Goal: Transaction & Acquisition: Purchase product/service

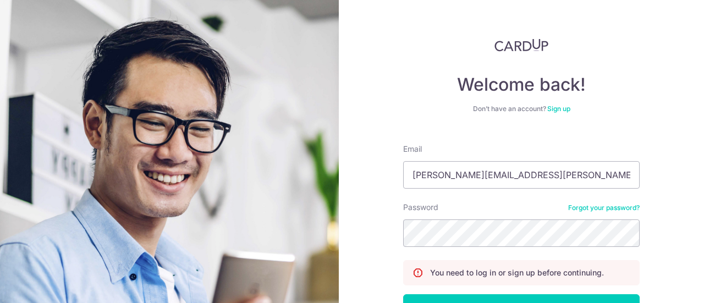
click at [569, 204] on link "Forgot your password?" at bounding box center [605, 208] width 72 height 9
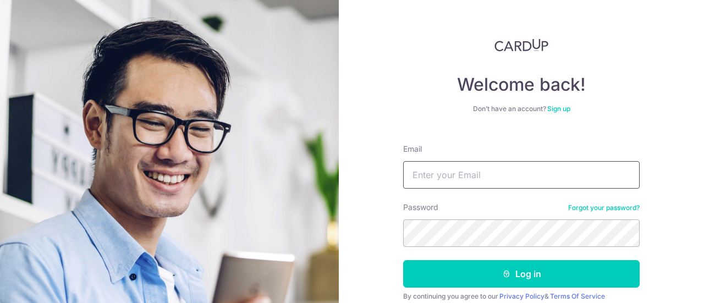
scroll to position [46, 0]
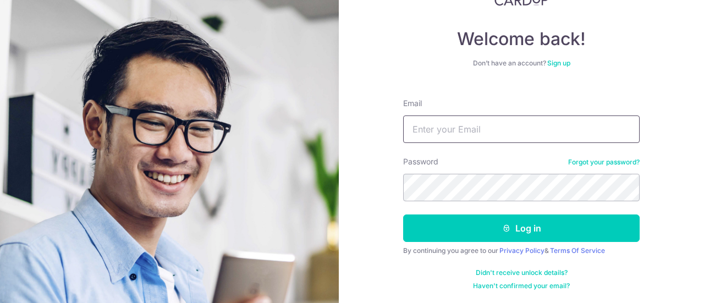
click at [491, 128] on input "Email" at bounding box center [521, 130] width 237 height 28
type input "adrian.tan.liang.huat@gmail.com"
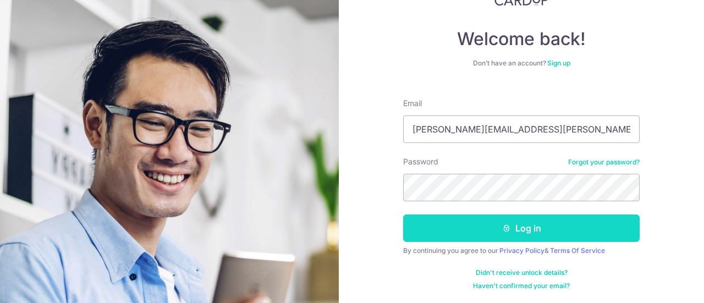
click at [504, 224] on icon "submit" at bounding box center [506, 228] width 9 height 9
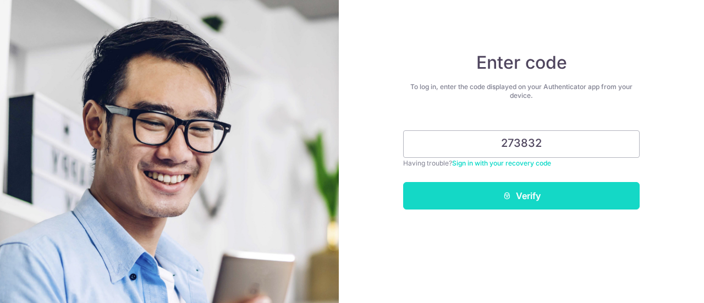
type input "273832"
click at [532, 202] on button "Verify" at bounding box center [521, 196] width 237 height 28
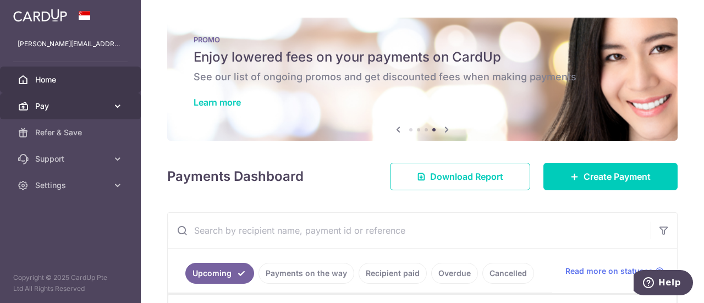
click at [118, 103] on icon at bounding box center [117, 106] width 11 height 11
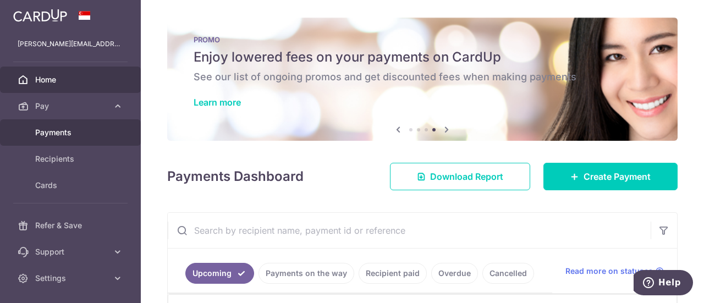
click at [61, 130] on span "Payments" at bounding box center [71, 132] width 73 height 11
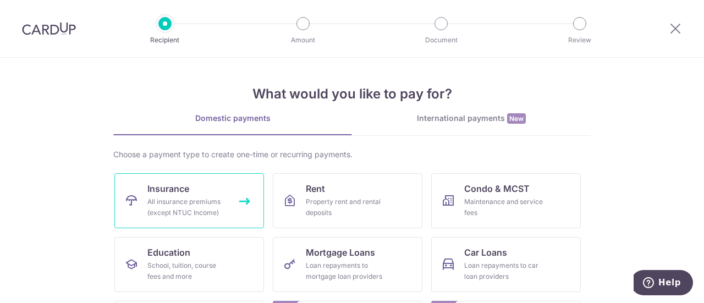
click at [160, 201] on div "All insurance premiums (except NTUC Income)" at bounding box center [186, 207] width 79 height 22
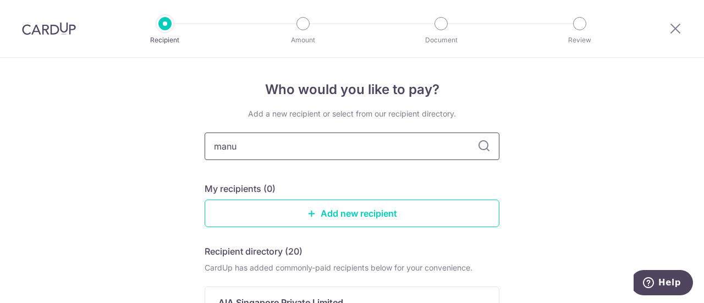
type input "manul"
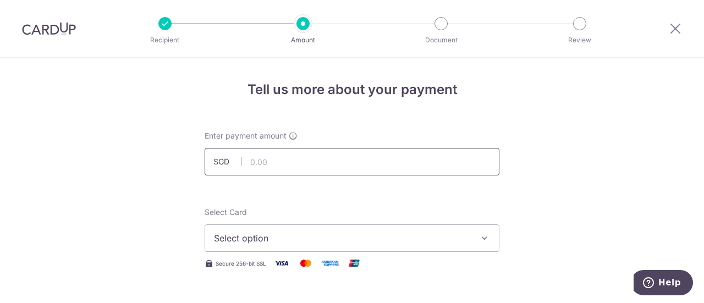
click at [298, 164] on input "text" at bounding box center [352, 162] width 295 height 28
type input "300.00"
click at [346, 234] on span "Select option" at bounding box center [342, 238] width 256 height 13
click at [242, 234] on span "Select option" at bounding box center [342, 238] width 256 height 13
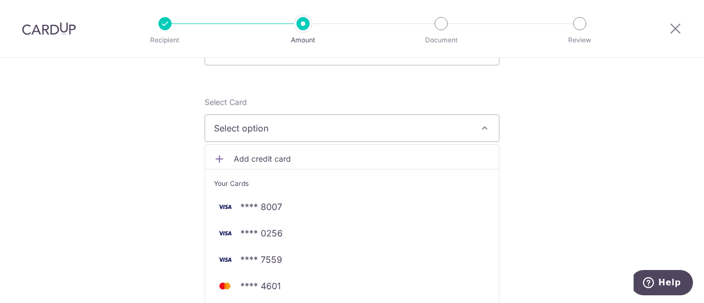
scroll to position [165, 0]
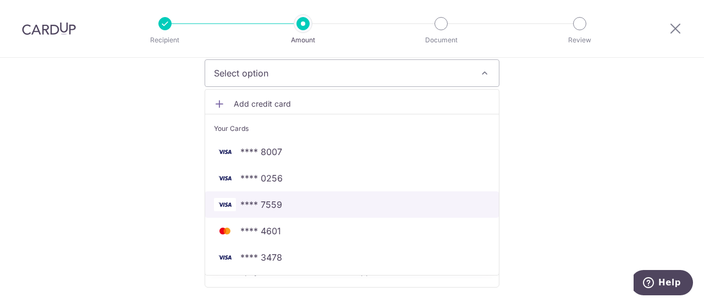
click at [277, 206] on span "**** 7559" at bounding box center [262, 204] width 42 height 13
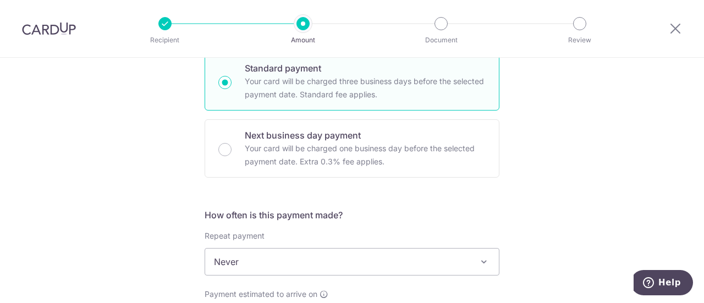
scroll to position [330, 0]
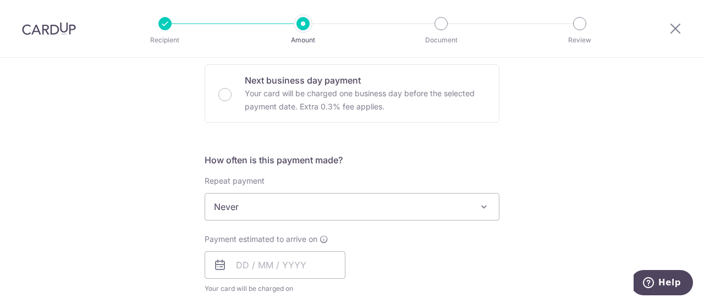
click at [235, 207] on span "Never" at bounding box center [352, 207] width 294 height 26
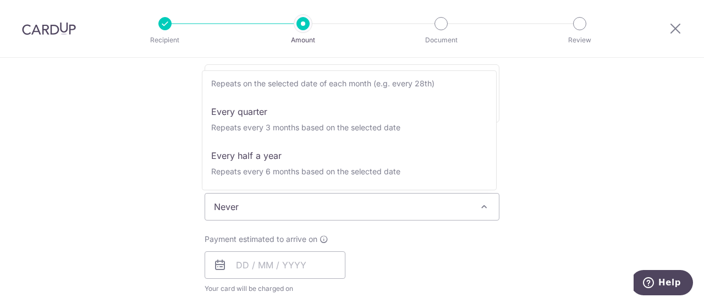
scroll to position [154, 0]
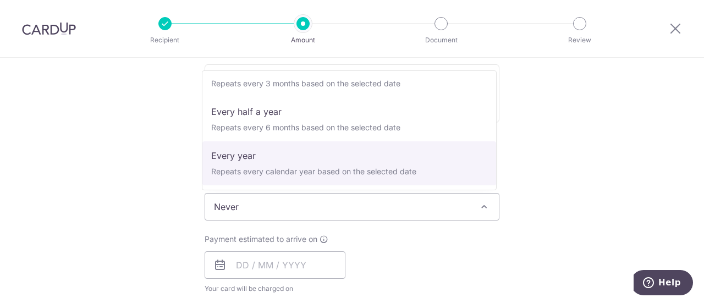
select select "6"
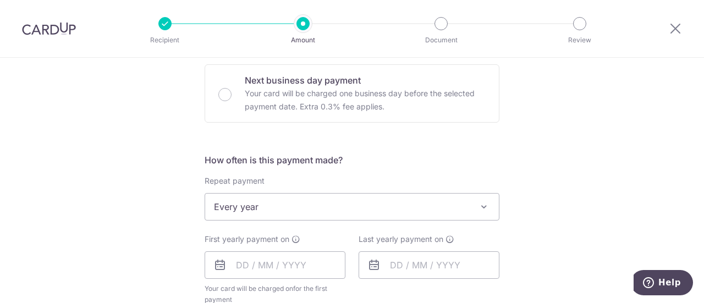
scroll to position [440, 0]
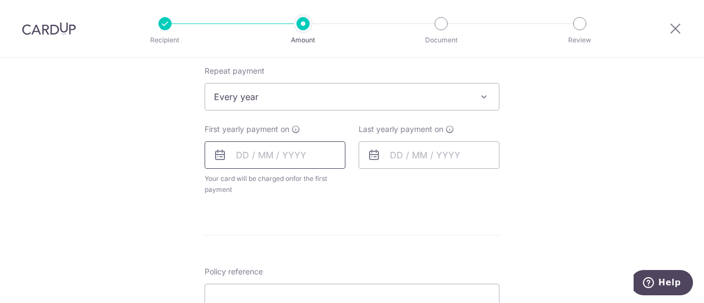
click at [276, 155] on input "text" at bounding box center [275, 155] width 141 height 28
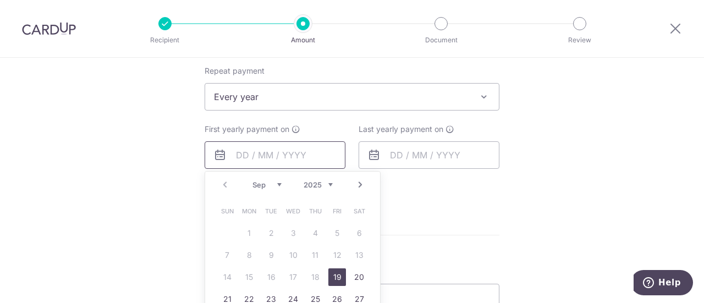
scroll to position [550, 0]
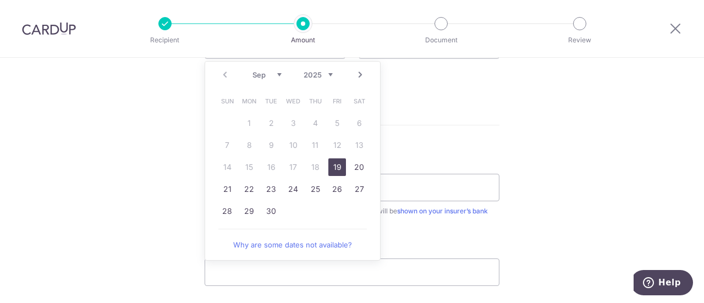
click at [332, 165] on link "19" at bounding box center [338, 168] width 18 height 18
type input "19/09/2025"
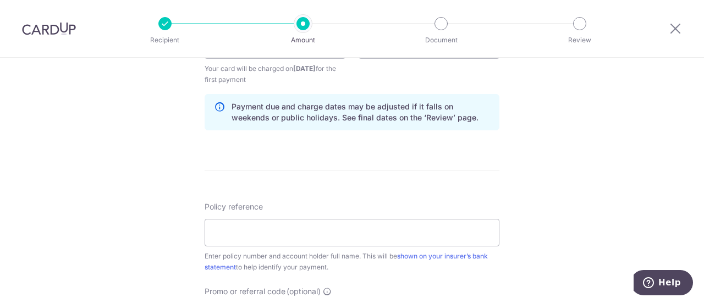
scroll to position [440, 0]
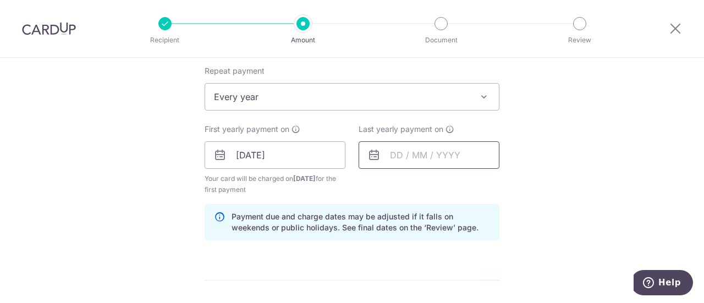
click at [436, 155] on input "text" at bounding box center [429, 155] width 141 height 28
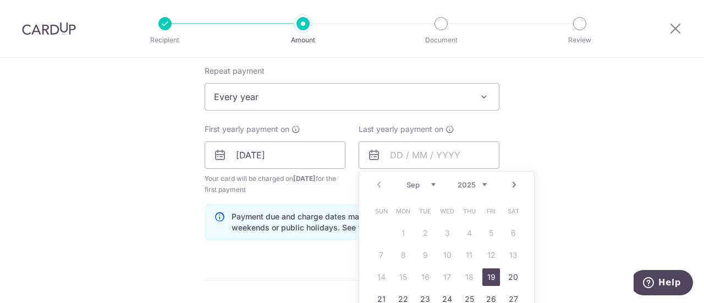
click at [483, 181] on select "2025 2026 2027 2028 2029 2030 2031 2032 2033 2034 2035" at bounding box center [472, 185] width 29 height 9
click at [510, 277] on link "19" at bounding box center [514, 278] width 18 height 18
type input "19/09/2026"
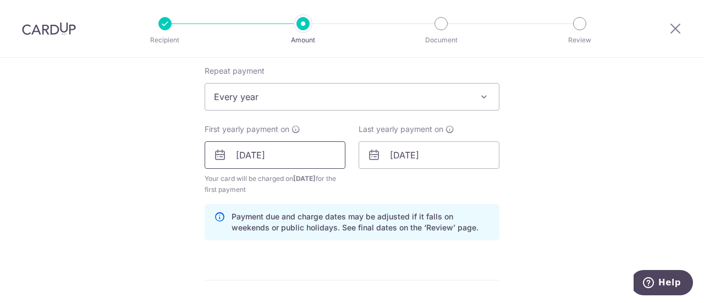
click at [291, 157] on input "19/09/2025" at bounding box center [275, 155] width 141 height 28
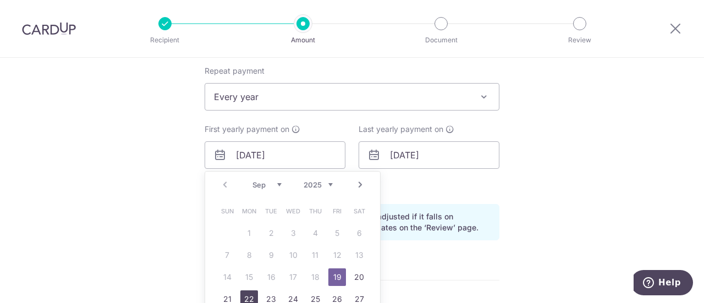
drag, startPoint x: 250, startPoint y: 294, endPoint x: 350, endPoint y: 196, distance: 140.1
click at [250, 294] on link "22" at bounding box center [250, 300] width 18 height 18
type input "[DATE]"
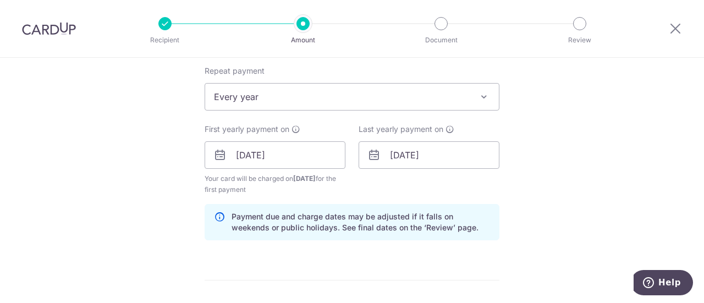
click at [272, 95] on span "Every year" at bounding box center [352, 97] width 294 height 26
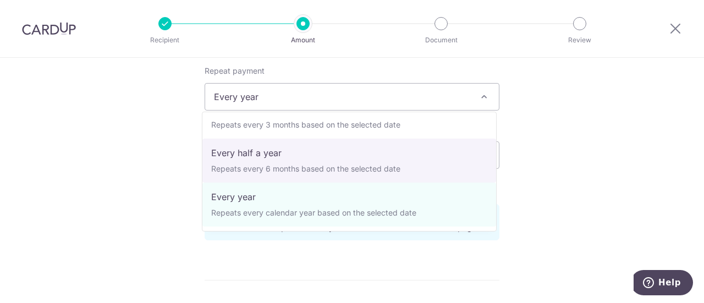
scroll to position [0, 0]
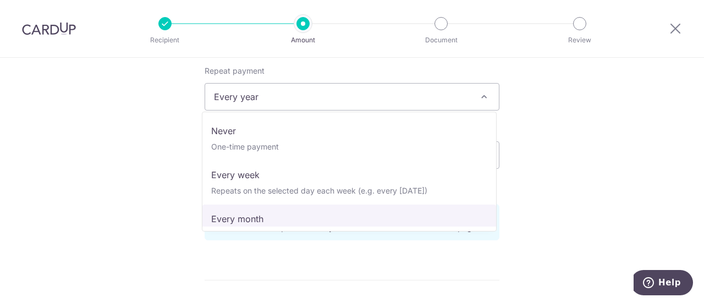
select select "3"
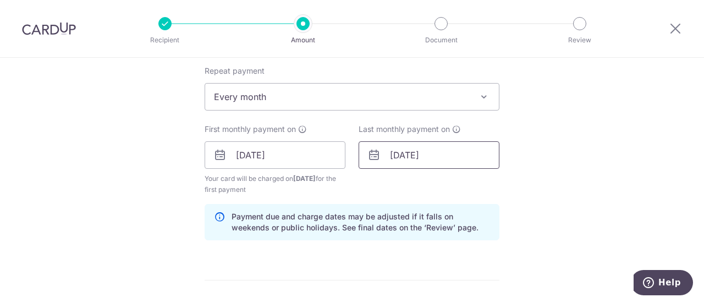
click at [447, 156] on input "19/09/2026" at bounding box center [429, 155] width 141 height 28
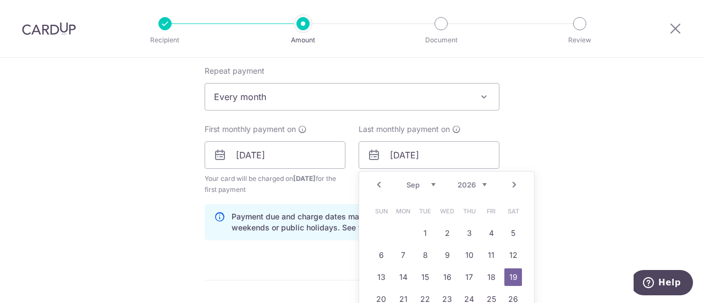
click at [483, 182] on select "2025 2026 2027 2028 2029 2030 2031 2032 2033 2034 2035" at bounding box center [472, 185] width 29 height 9
click at [431, 183] on select "Sep Oct Nov Dec" at bounding box center [421, 185] width 29 height 9
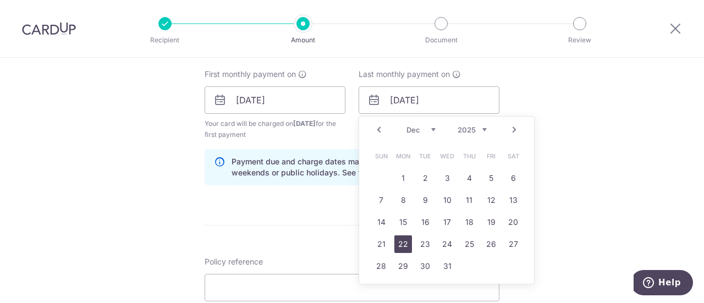
click at [401, 241] on link "22" at bounding box center [404, 245] width 18 height 18
type input "[DATE]"
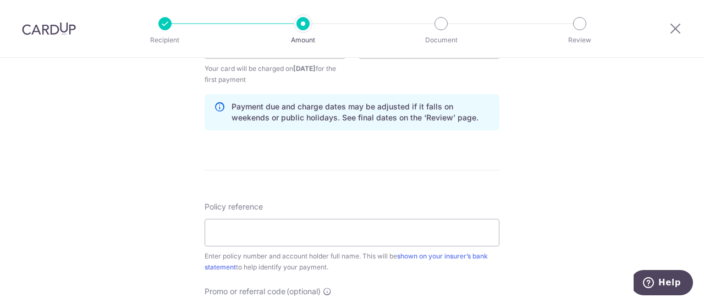
scroll to position [605, 0]
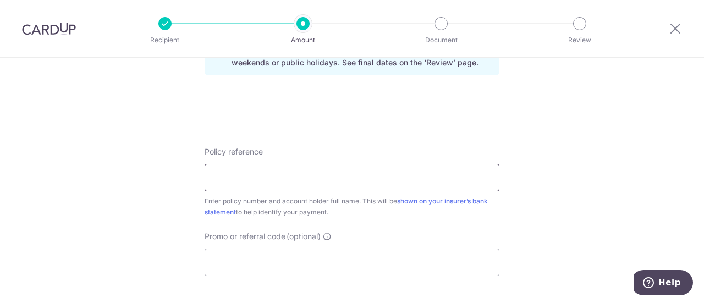
click at [269, 179] on input "Policy reference" at bounding box center [352, 178] width 295 height 28
paste input "2450892439"
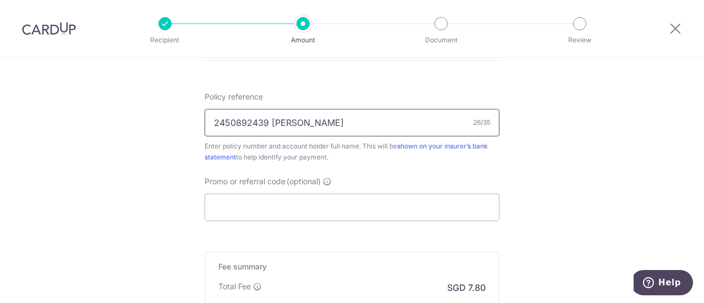
scroll to position [715, 0]
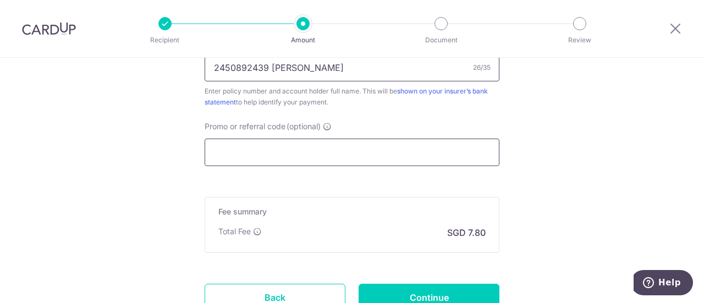
type input "2450892439 [PERSON_NAME]"
click at [316, 154] on input "Promo or referral code (optional)" at bounding box center [352, 153] width 295 height 28
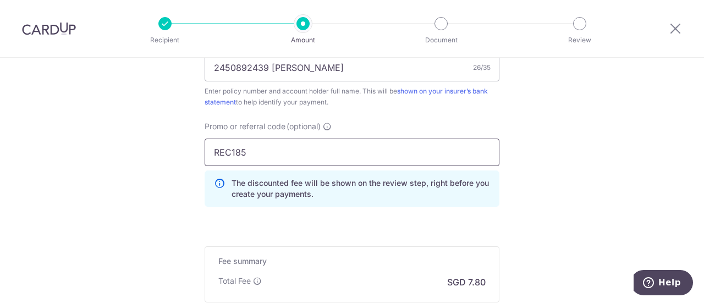
type input "REC185"
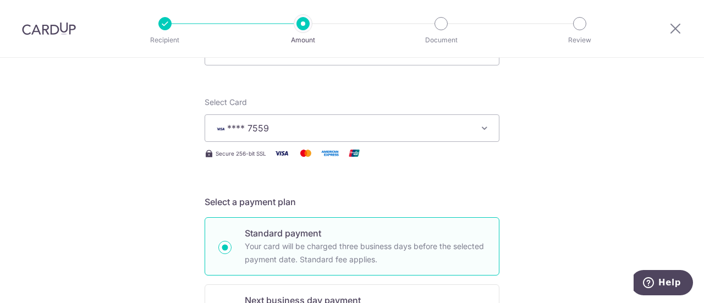
scroll to position [55, 0]
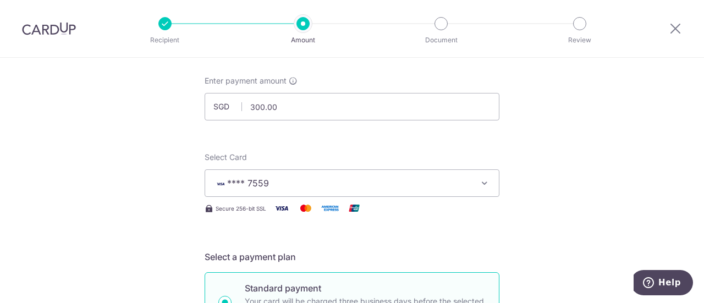
click at [272, 179] on span "**** 7559" at bounding box center [342, 183] width 256 height 13
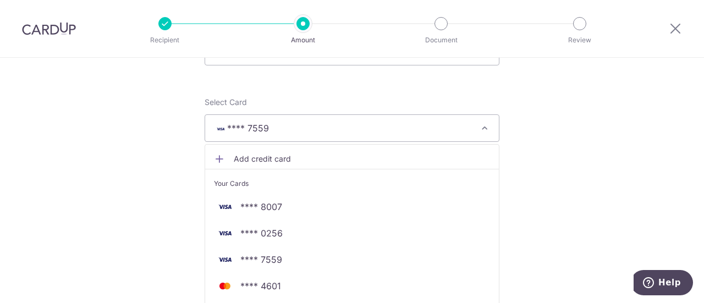
scroll to position [165, 0]
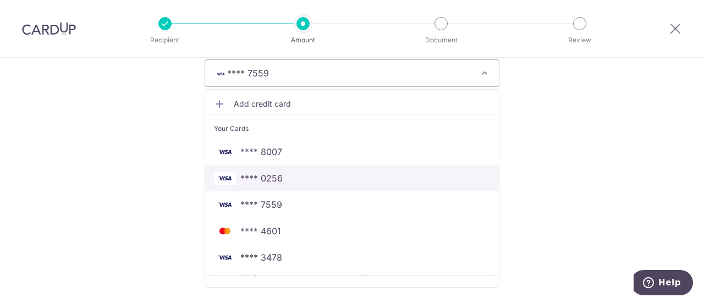
drag, startPoint x: 274, startPoint y: 177, endPoint x: 145, endPoint y: 185, distance: 128.5
click at [274, 177] on span "**** 0256" at bounding box center [262, 178] width 42 height 13
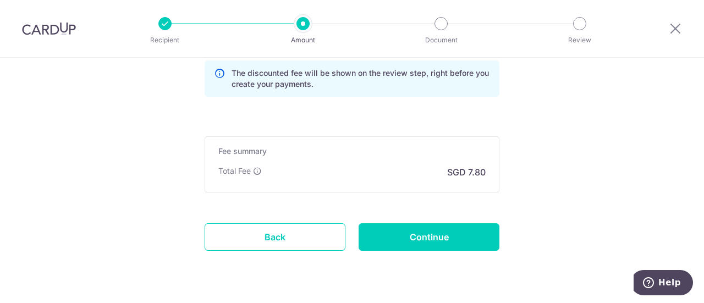
scroll to position [853, 0]
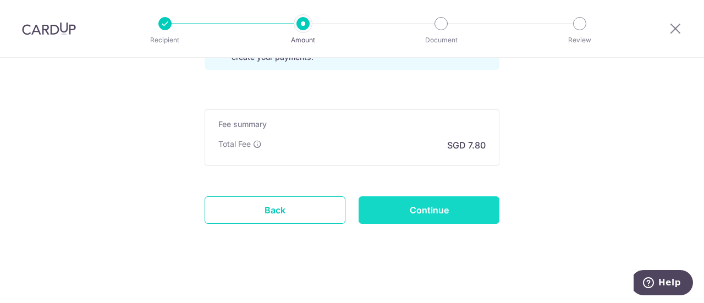
click at [414, 211] on input "Continue" at bounding box center [429, 210] width 141 height 28
type input "Create Schedule"
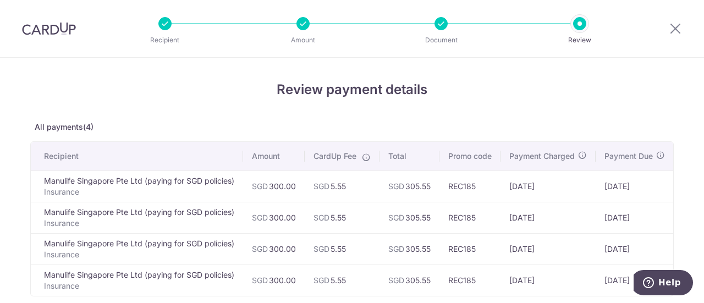
scroll to position [110, 0]
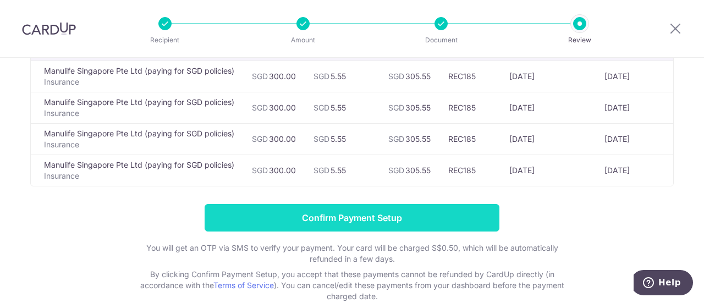
click at [337, 223] on input "Confirm Payment Setup" at bounding box center [352, 218] width 295 height 28
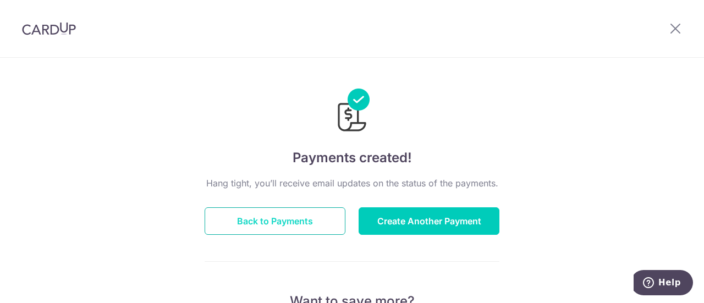
click at [283, 215] on button "Back to Payments" at bounding box center [275, 221] width 141 height 28
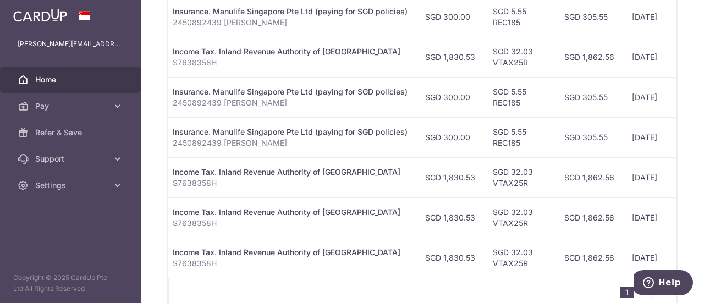
scroll to position [0, 231]
